Goal: Transaction & Acquisition: Purchase product/service

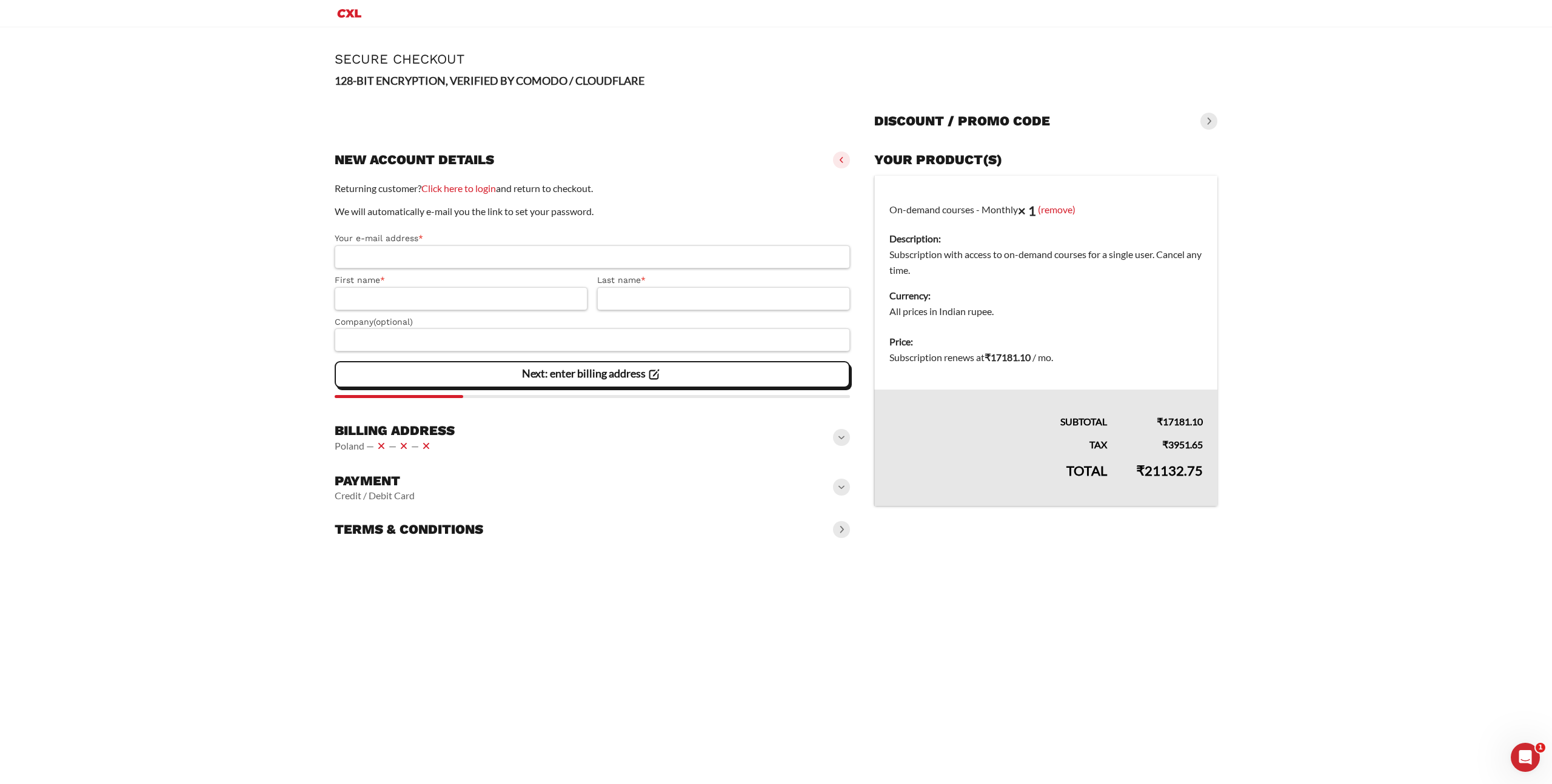
click at [1334, 354] on main "Page Secure Checkout 128-BIT ENCRYPTION, VERIFIED BY COMODO / CLOUDFLARE Discou…" at bounding box center [776, 298] width 1552 height 542
click at [1317, 384] on main "Page Secure Checkout 128-BIT ENCRYPTION, VERIFIED BY COMODO / CLOUDFLARE Discou…" at bounding box center [776, 298] width 1552 height 542
click at [1317, 384] on main "Page Secure Checkout 128-BIT ENCRYPTION, VERIFIED BY COMODO / CLOUDFLARE Discou…" at bounding box center [776, 298] width 1552 height 542
click at [1321, 380] on main "Page Secure Checkout 128-BIT ENCRYPTION, VERIFIED BY COMODO / CLOUDFLARE Discou…" at bounding box center [776, 298] width 1552 height 542
click at [1070, 208] on link "(remove)" at bounding box center [1057, 209] width 38 height 11
